Goal: Information Seeking & Learning: Find specific fact

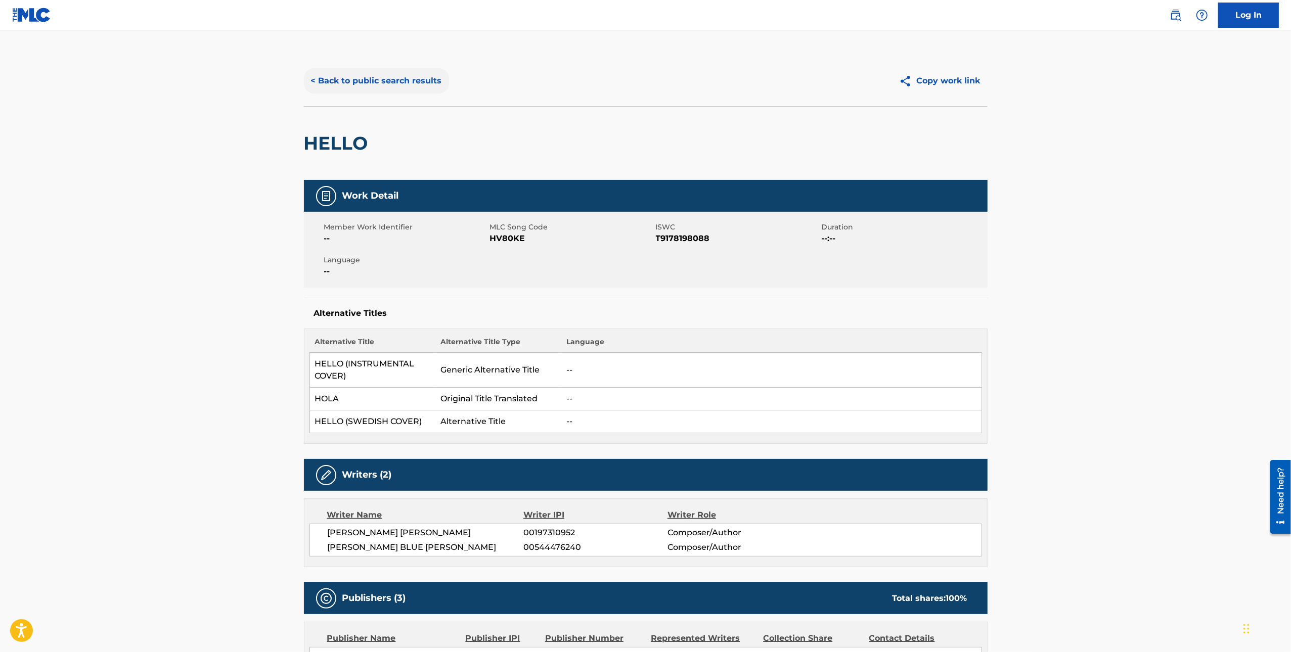
click at [376, 86] on button "< Back to public search results" at bounding box center [376, 80] width 145 height 25
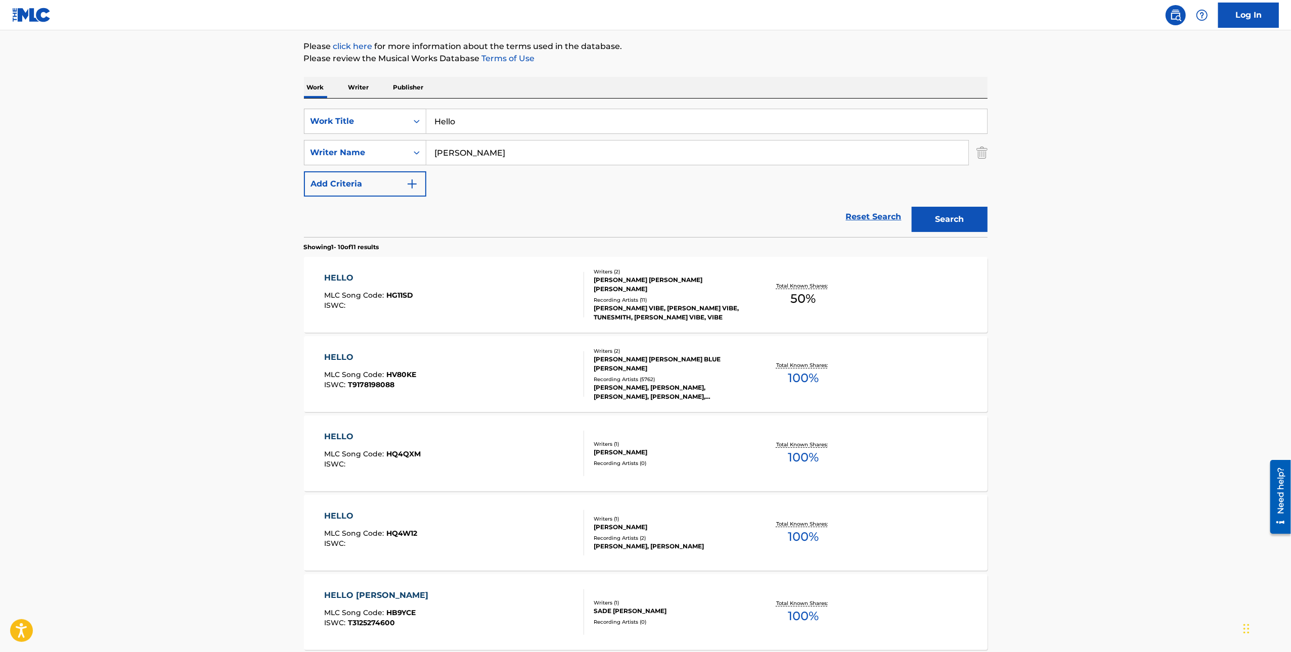
click at [449, 111] on input "Hello" at bounding box center [706, 121] width 561 height 24
type input "Villains"
click at [494, 154] on input "[PERSON_NAME]" at bounding box center [697, 153] width 542 height 24
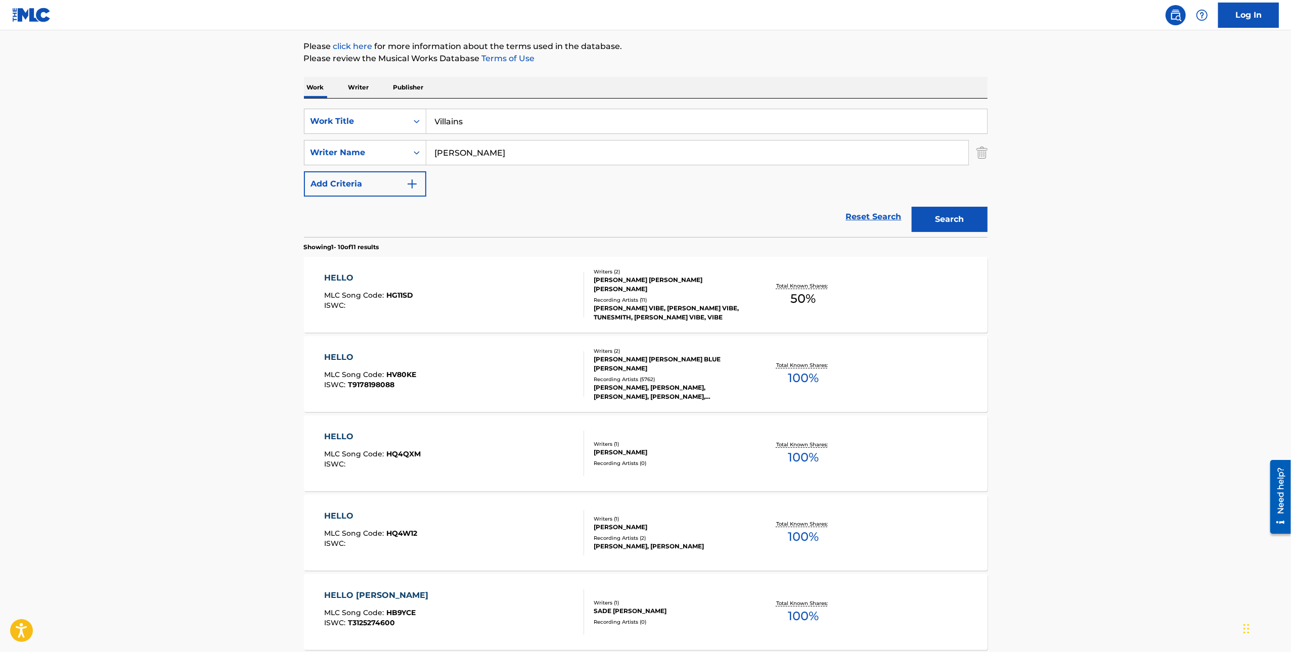
type input "[PERSON_NAME]"
click at [912, 207] on button "Search" at bounding box center [950, 219] width 76 height 25
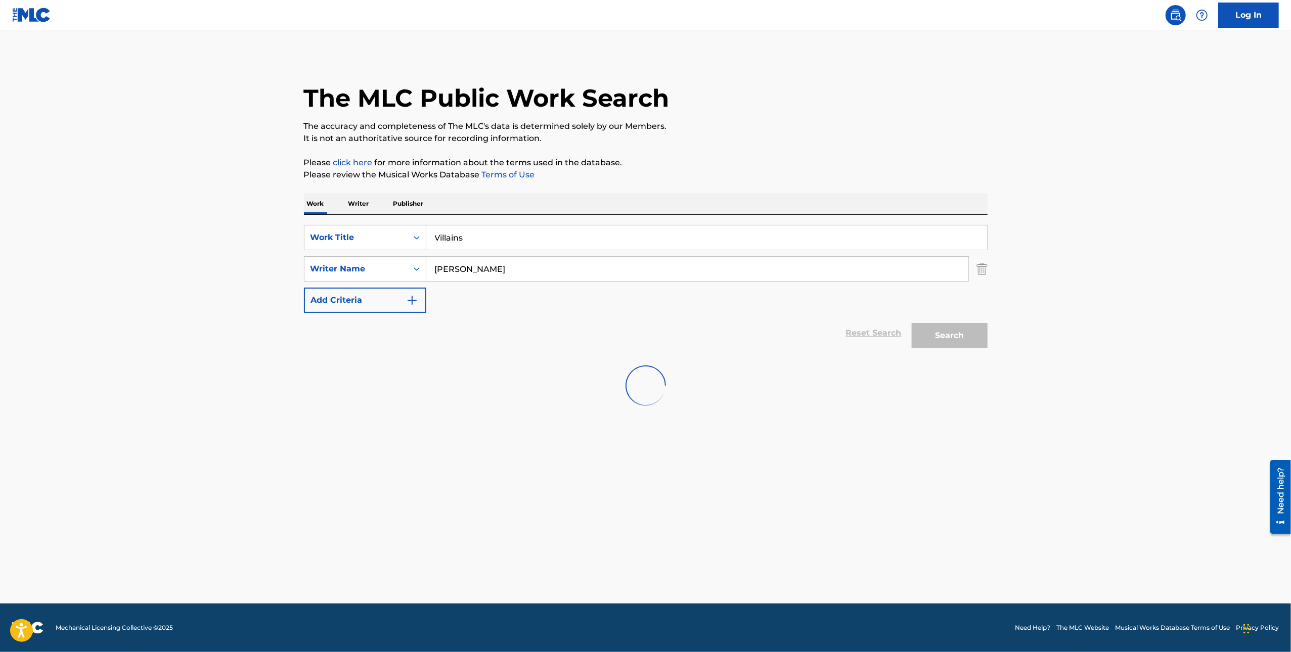
scroll to position [0, 0]
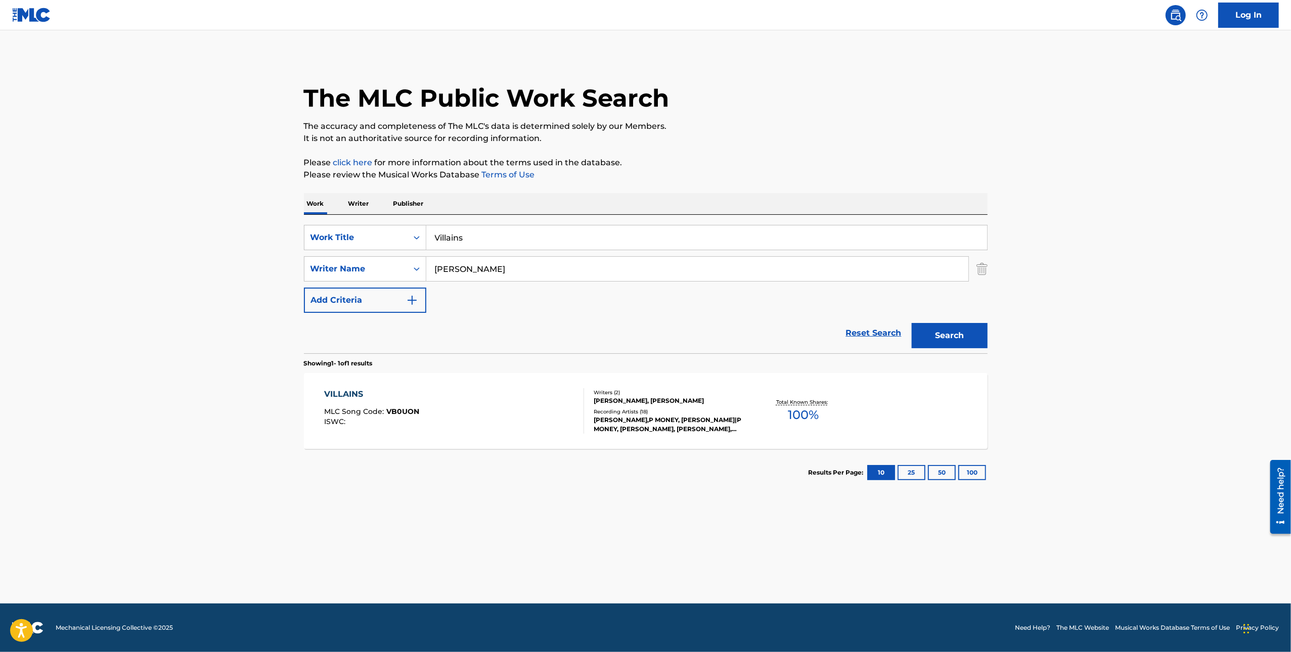
click at [694, 416] on div "[PERSON_NAME],P MONEY, [PERSON_NAME]|P MONEY, [PERSON_NAME], [PERSON_NAME],[PER…" at bounding box center [670, 425] width 153 height 18
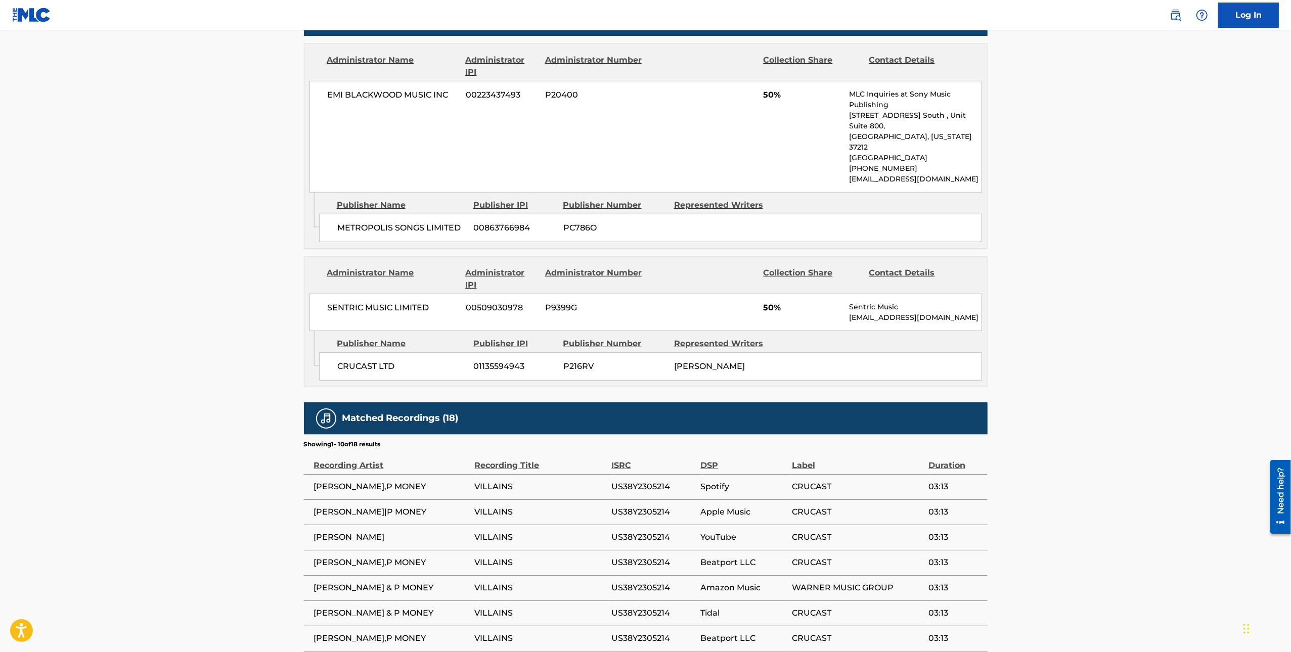
scroll to position [479, 0]
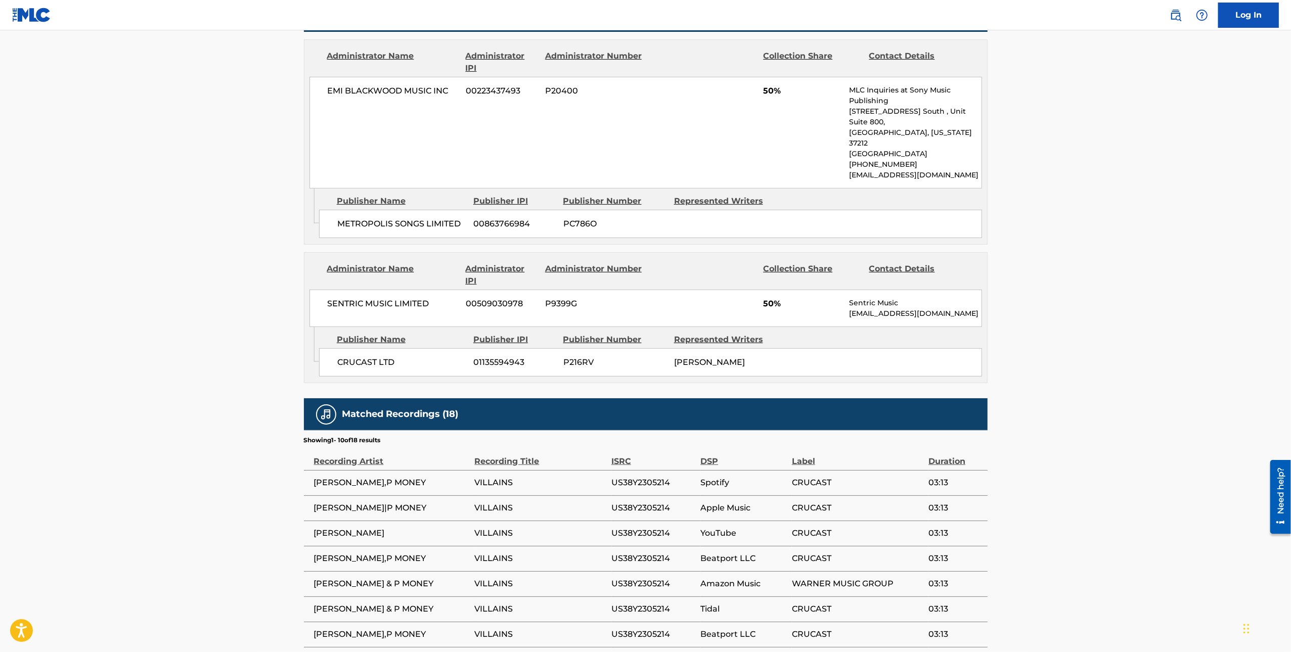
click at [819, 553] on span "CRUCAST" at bounding box center [857, 559] width 131 height 12
copy div "CRUCAST"
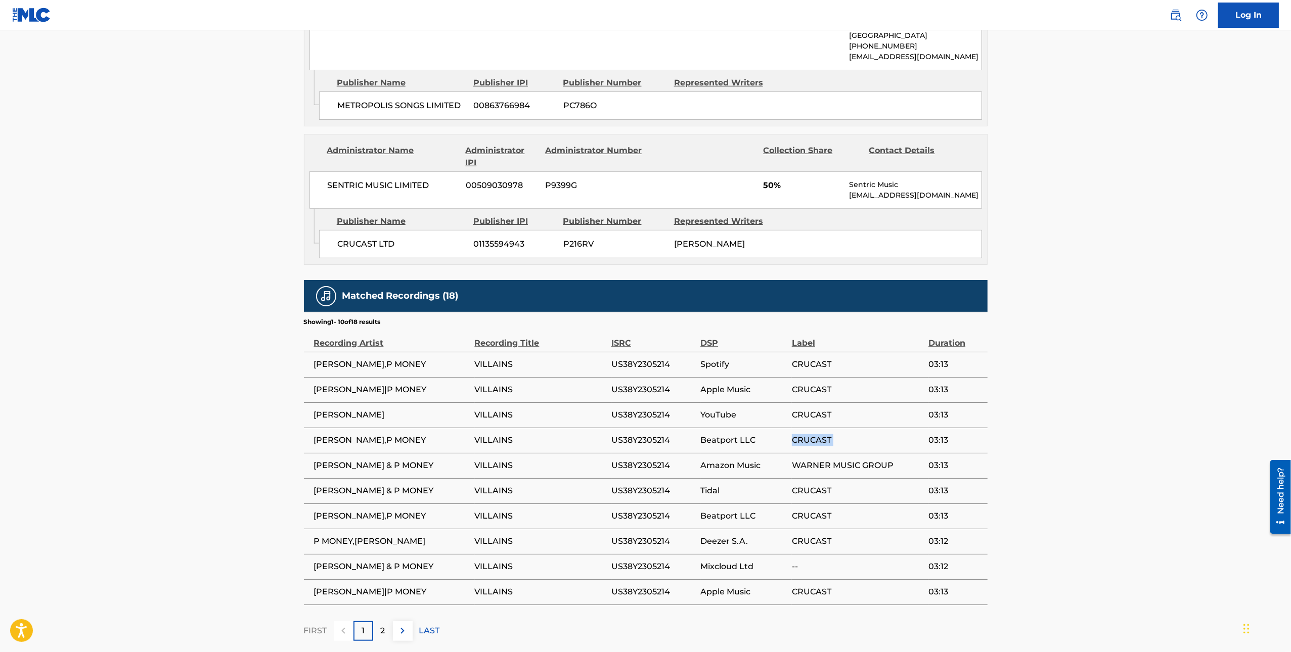
scroll to position [599, 0]
